Goal: Task Accomplishment & Management: Use online tool/utility

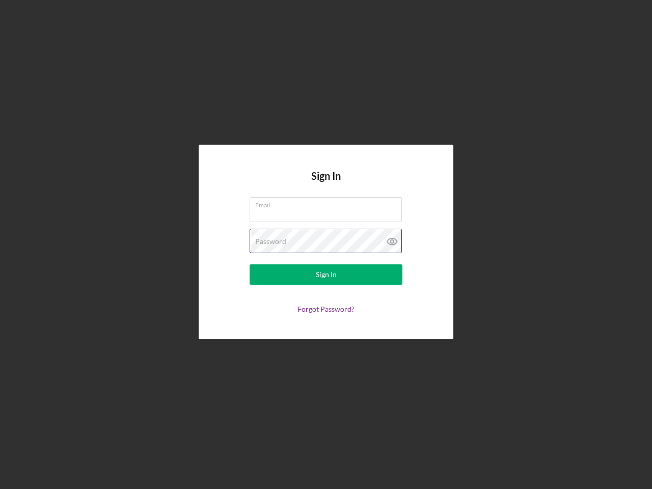
click at [326, 244] on div "Password" at bounding box center [325, 241] width 153 height 25
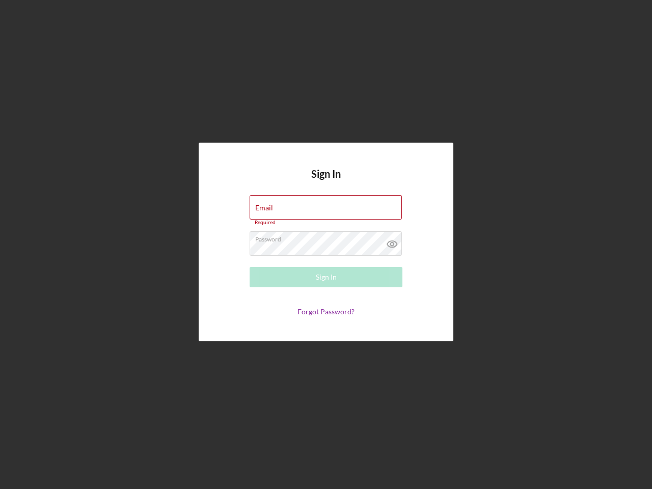
click at [392, 241] on icon at bounding box center [391, 243] width 25 height 25
